Goal: Find specific page/section: Find specific page/section

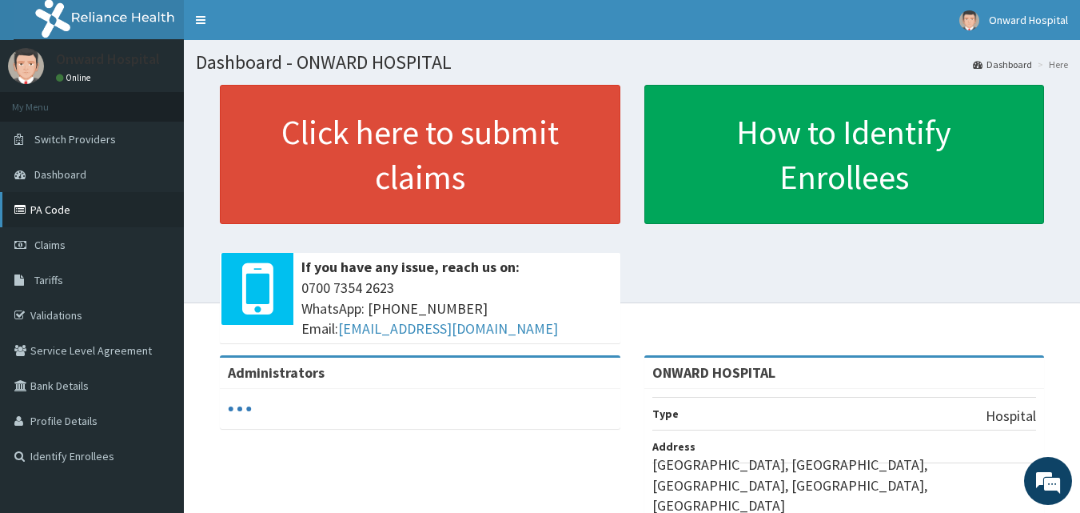
click at [65, 211] on link "PA Code" at bounding box center [92, 209] width 184 height 35
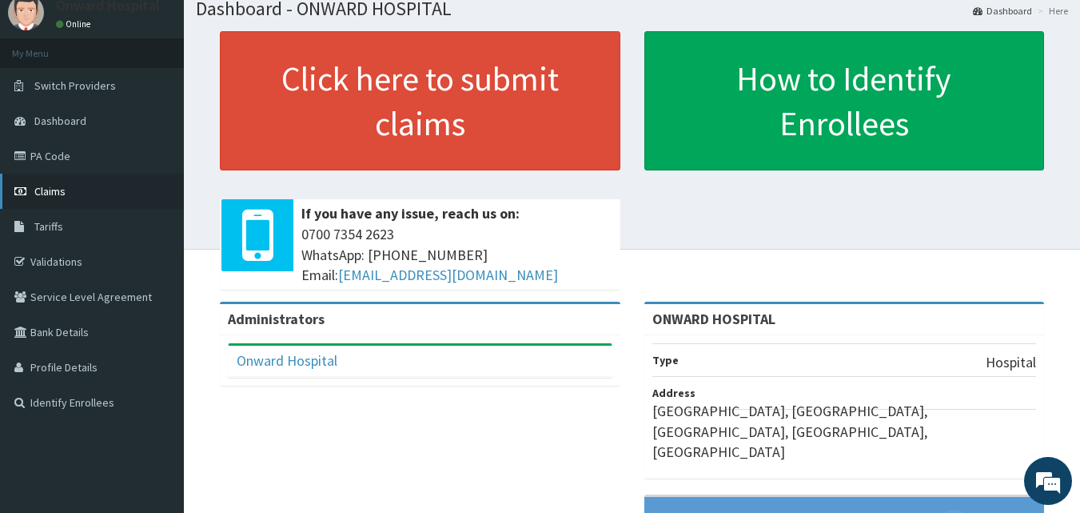
scroll to position [80, 0]
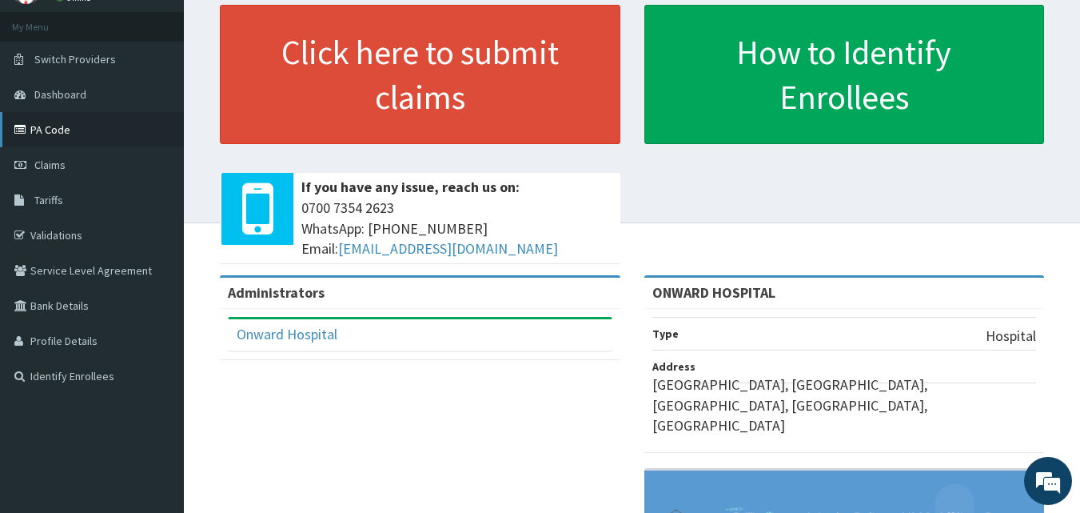
click at [74, 130] on link "PA Code" at bounding box center [92, 129] width 184 height 35
